Goal: Task Accomplishment & Management: Use online tool/utility

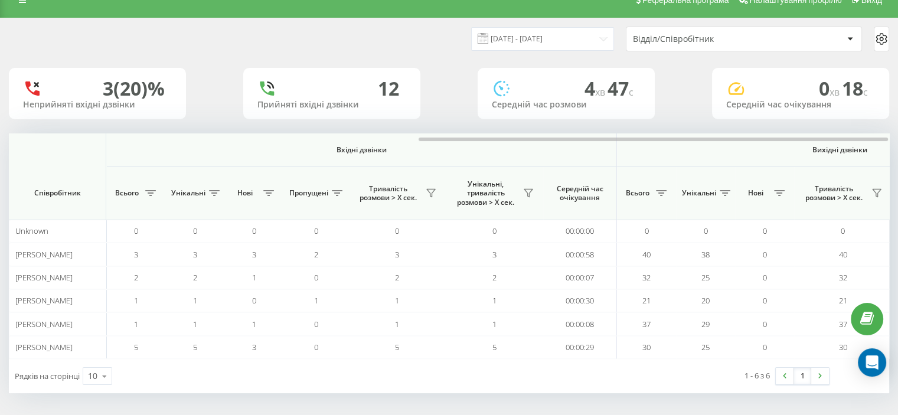
scroll to position [0, 767]
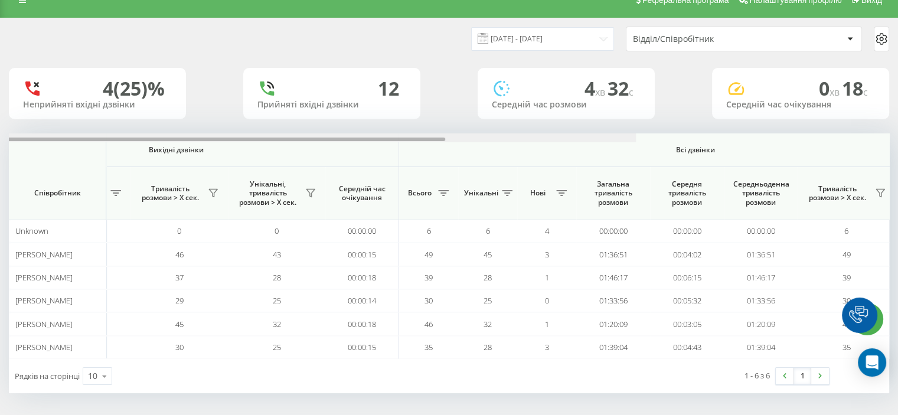
scroll to position [0, 767]
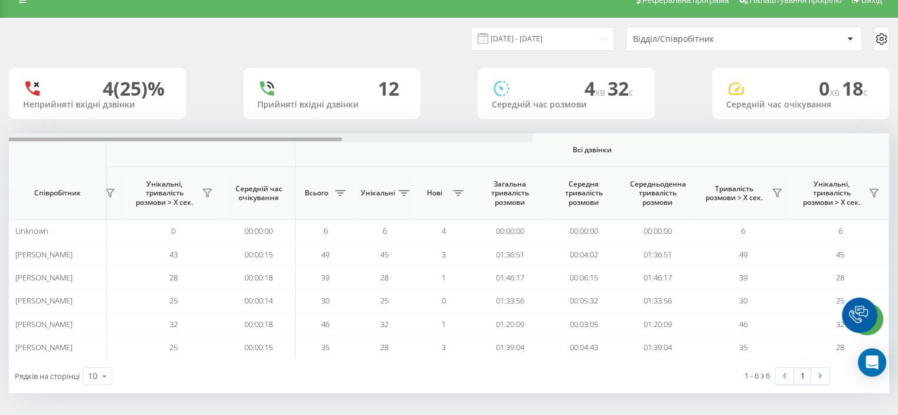
click at [685, 129] on div "[DATE] - [DATE] Відділ/Співробітник 4 (25)% Неприйняті вхідні дзвінки 12 Прийня…" at bounding box center [449, 205] width 880 height 375
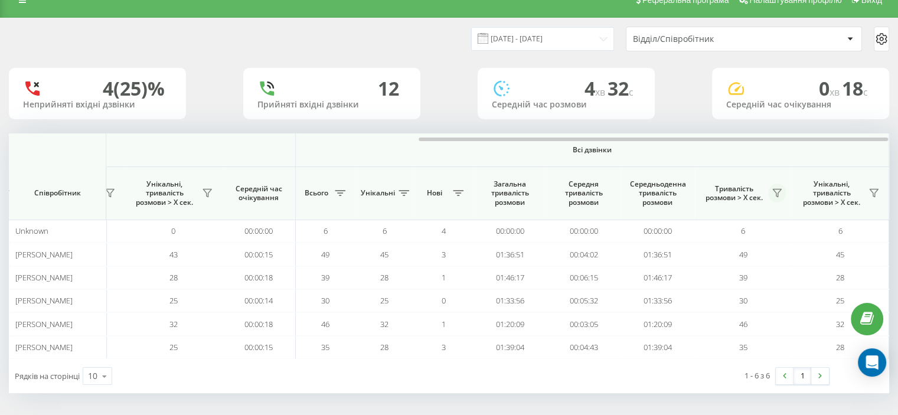
click at [776, 192] on icon at bounding box center [776, 192] width 9 height 9
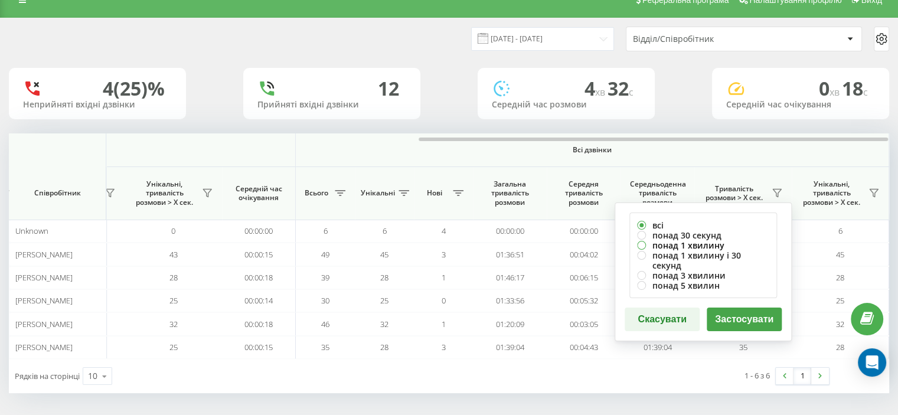
click at [685, 245] on label "понад 1 хвилину" at bounding box center [703, 245] width 132 height 10
radio input "true"
click at [730, 308] on button "Застосувати" at bounding box center [744, 320] width 75 height 24
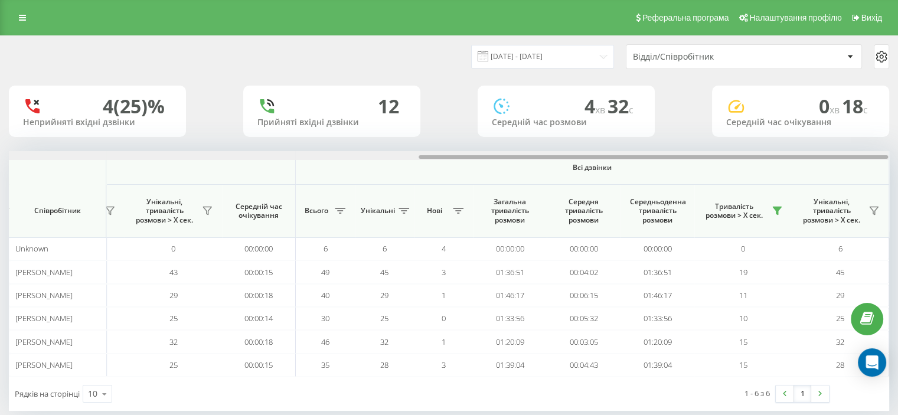
drag, startPoint x: 255, startPoint y: 155, endPoint x: 755, endPoint y: 145, distance: 500.1
click at [755, 145] on div "19.09.2025 - 19.09.2025 Відділ/Співробітник 4 (25)% Неприйняті вхідні дзвінки 1…" at bounding box center [449, 223] width 880 height 375
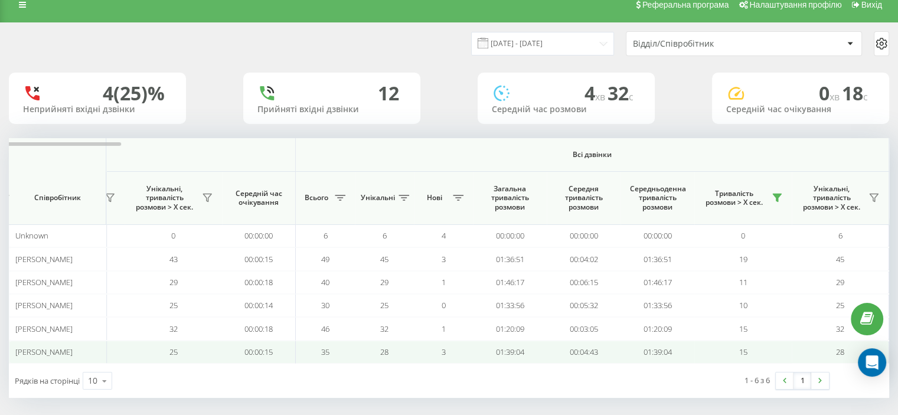
scroll to position [18, 0]
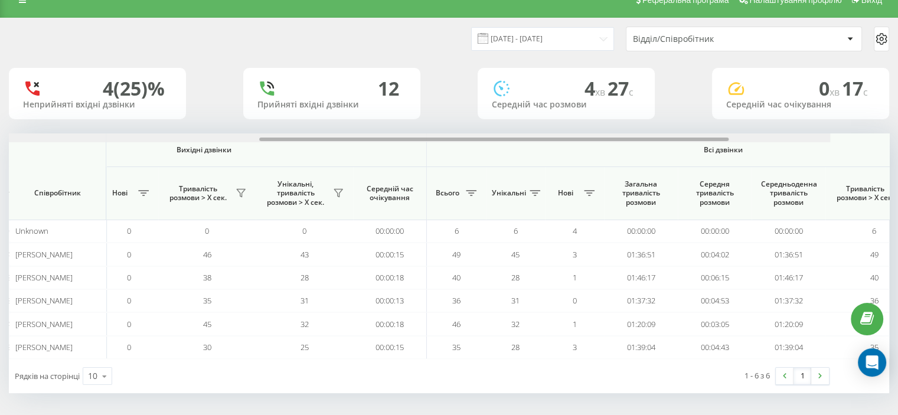
scroll to position [0, 767]
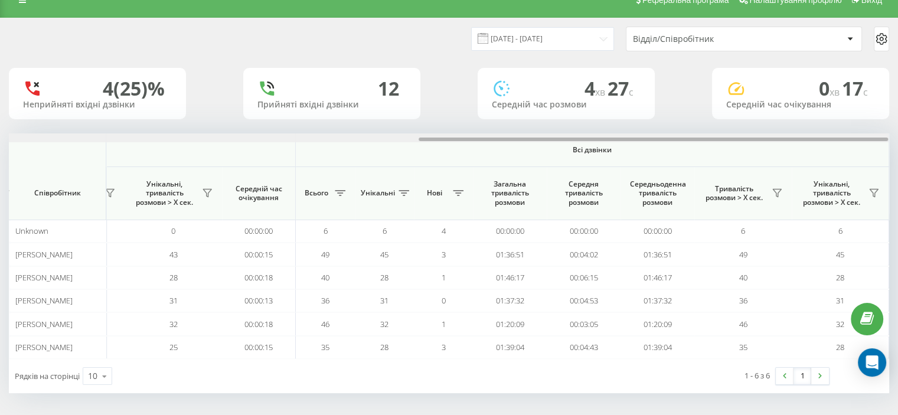
drag, startPoint x: 198, startPoint y: 139, endPoint x: 671, endPoint y: 136, distance: 472.3
click at [671, 136] on div at bounding box center [449, 137] width 880 height 9
click at [777, 191] on icon at bounding box center [776, 192] width 9 height 9
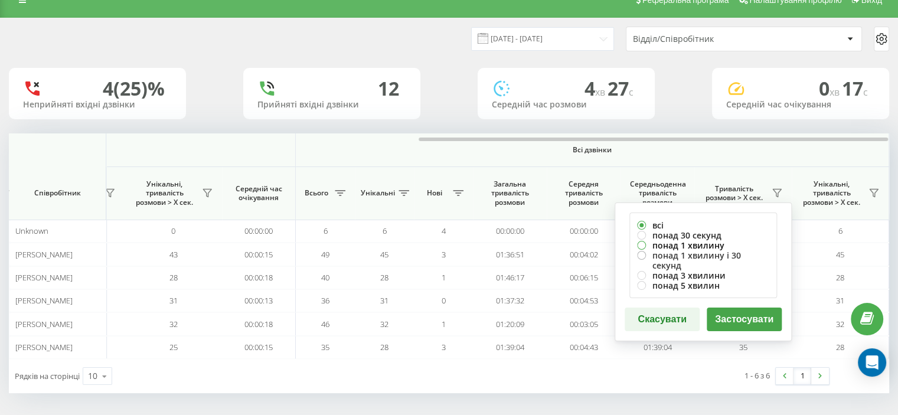
click at [664, 250] on div "всі понад 30 секунд понад 1 хвилину понад 1 хвилину і 30 секунд понад 3 хвилини…" at bounding box center [703, 256] width 148 height 86
click at [728, 308] on button "Застосувати" at bounding box center [744, 320] width 75 height 24
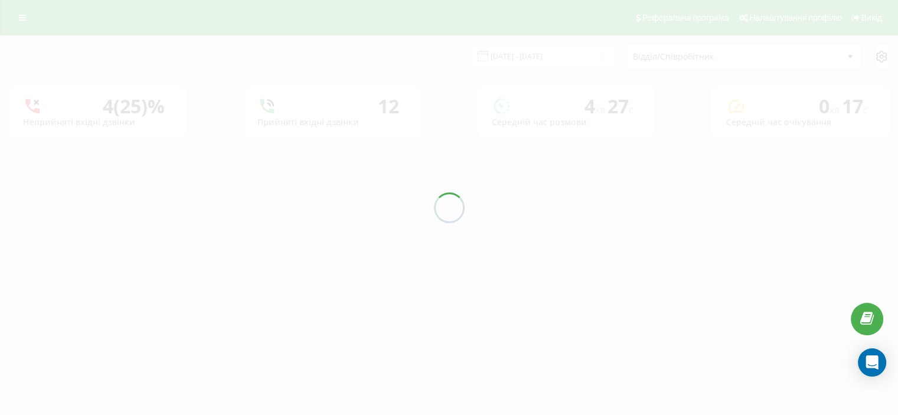
scroll to position [0, 0]
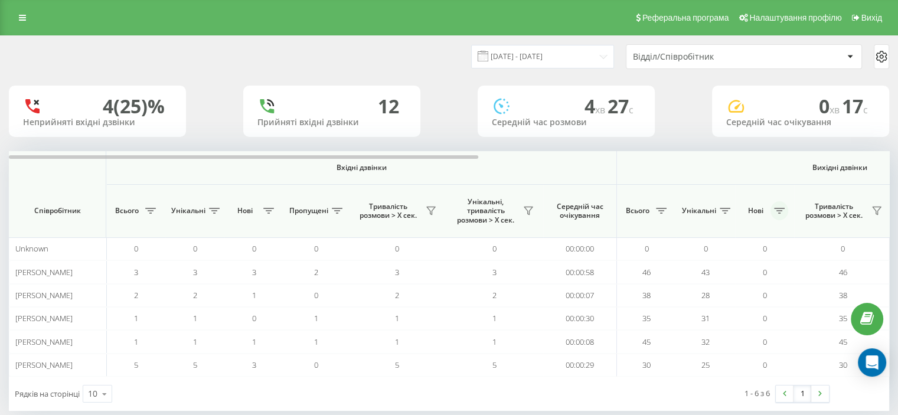
click at [782, 213] on icon at bounding box center [779, 211] width 11 height 6
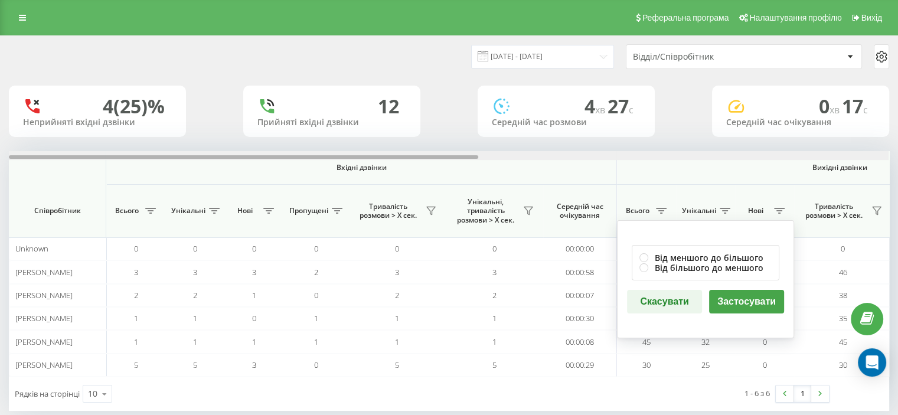
click at [749, 158] on div at bounding box center [449, 155] width 880 height 9
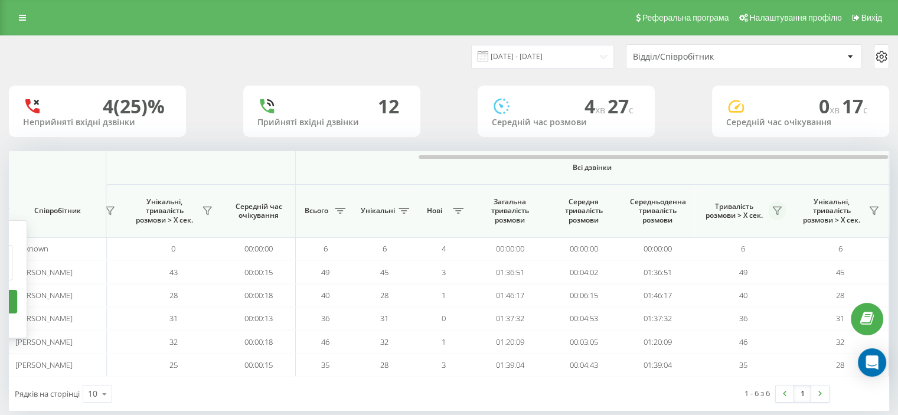
click at [775, 207] on icon at bounding box center [776, 210] width 9 height 9
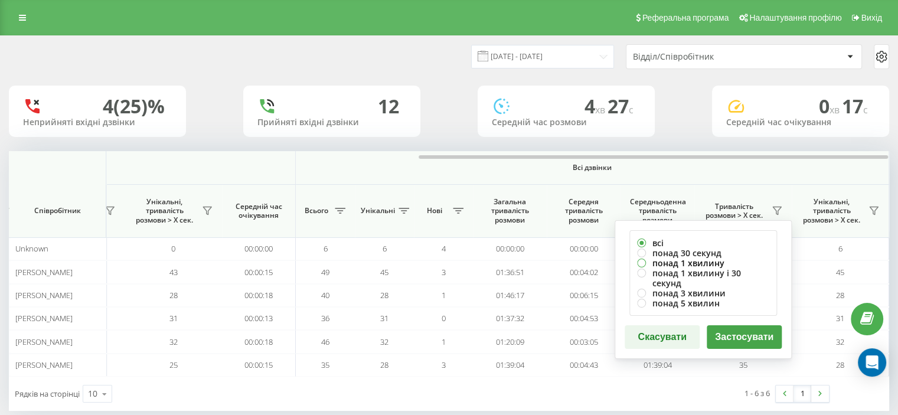
drag, startPoint x: 655, startPoint y: 262, endPoint x: 667, endPoint y: 271, distance: 14.8
click at [656, 262] on label "понад 1 хвилину" at bounding box center [703, 263] width 132 height 10
radio input "true"
click at [736, 325] on button "Застосувати" at bounding box center [744, 337] width 75 height 24
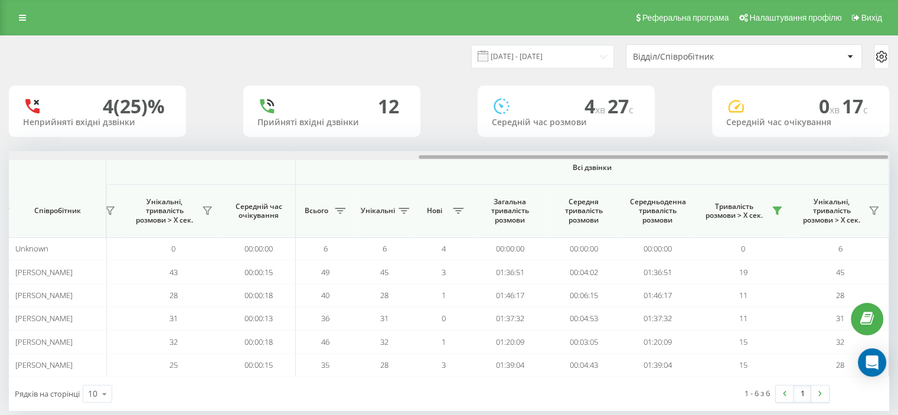
drag, startPoint x: 356, startPoint y: 162, endPoint x: 822, endPoint y: 148, distance: 466.0
click at [822, 148] on div "19.09.2025 - 19.09.2025 Відділ/Співробітник 4 (25)% Неприйняті вхідні дзвінки 1…" at bounding box center [449, 223] width 880 height 375
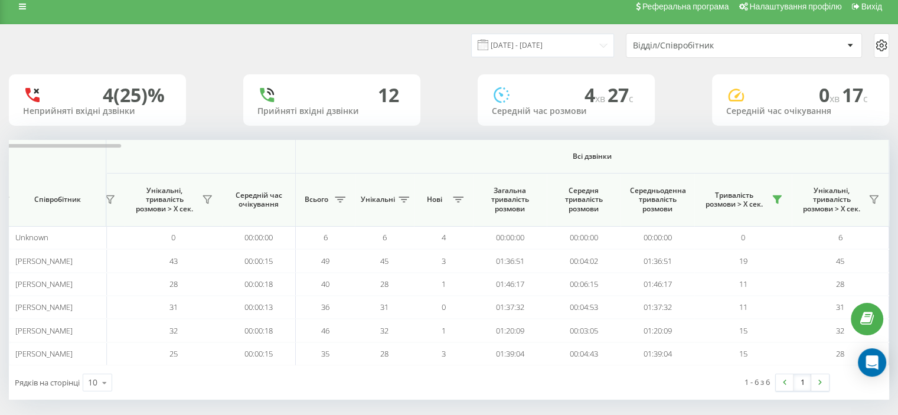
scroll to position [18, 0]
